Goal: Task Accomplishment & Management: Manage account settings

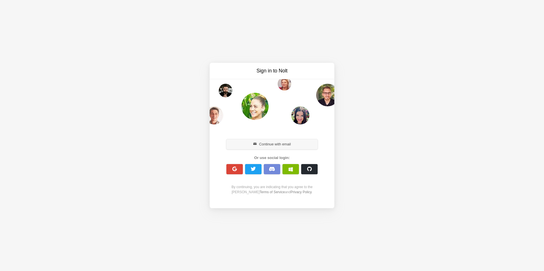
click at [279, 143] on button "Continue with email" at bounding box center [271, 144] width 91 height 10
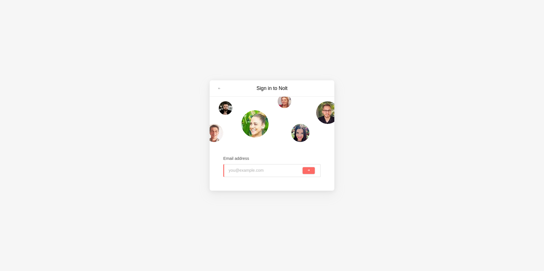
click at [264, 167] on input "email" at bounding box center [265, 171] width 73 height 12
type input "[DOMAIN_NAME][EMAIL_ADDRESS][DOMAIN_NAME]"
click at [303, 167] on button "submit" at bounding box center [309, 170] width 12 height 7
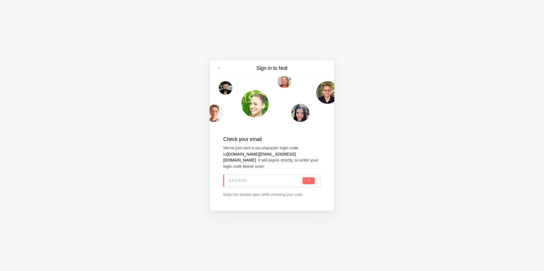
paste input "BCF-MZL"
type input "BCF-MZL"
click at [306, 180] on button "submit" at bounding box center [309, 181] width 12 height 7
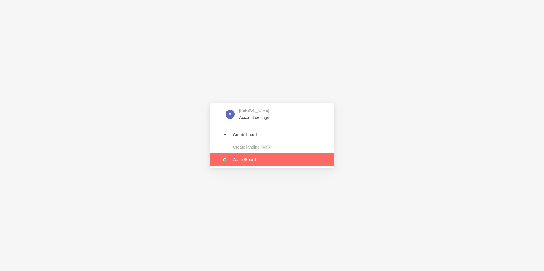
click at [264, 160] on link at bounding box center [272, 160] width 125 height 12
